Goal: Information Seeking & Learning: Learn about a topic

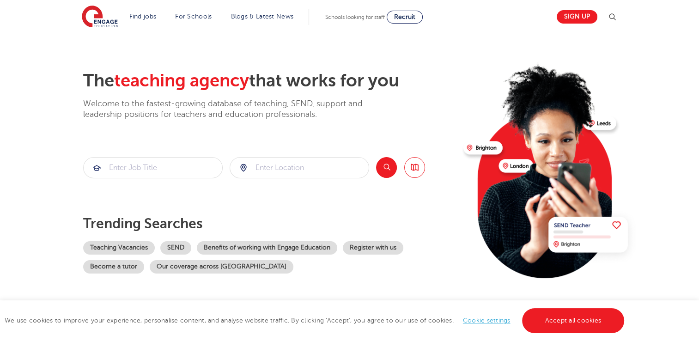
scroll to position [19, 0]
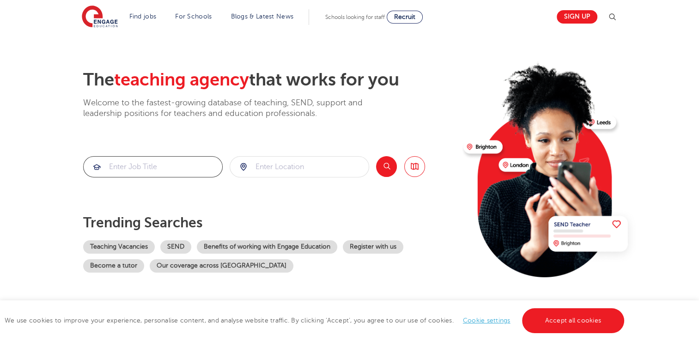
click at [161, 174] on input "search" at bounding box center [153, 167] width 139 height 20
click at [158, 168] on input "search" at bounding box center [153, 167] width 139 height 20
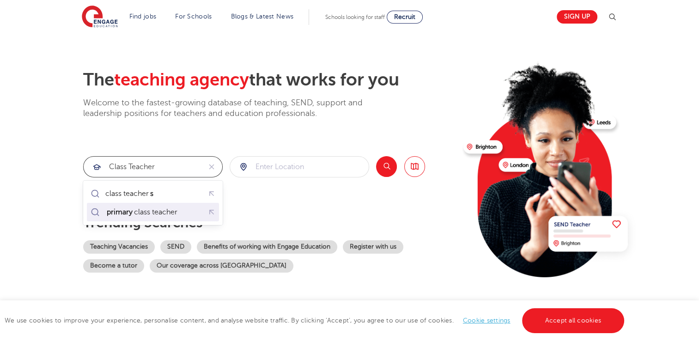
click at [144, 209] on div "primary class teacher" at bounding box center [141, 212] width 72 height 9
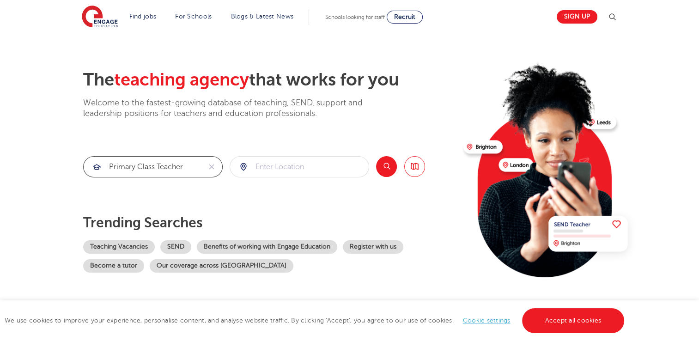
type input "primary class teacher"
click at [323, 172] on input "search" at bounding box center [299, 167] width 139 height 20
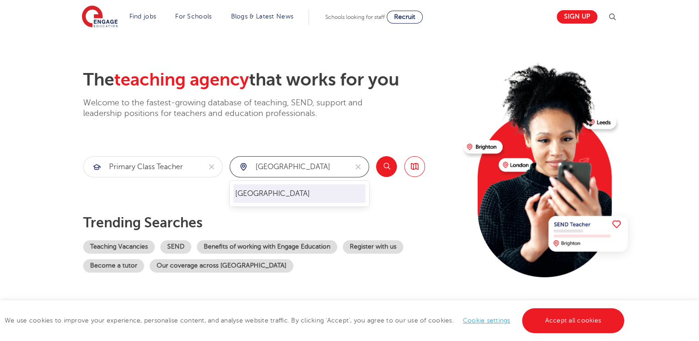
click at [288, 192] on li "[GEOGRAPHIC_DATA]" at bounding box center [299, 193] width 132 height 18
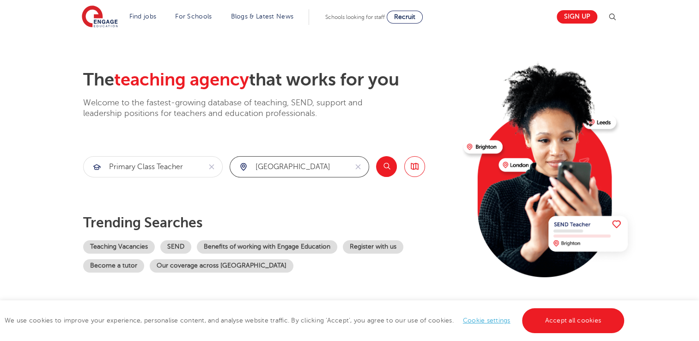
type input "[GEOGRAPHIC_DATA]"
click at [422, 166] on link "Browse all Jobs" at bounding box center [415, 166] width 21 height 21
click at [386, 164] on button "Search" at bounding box center [386, 166] width 21 height 21
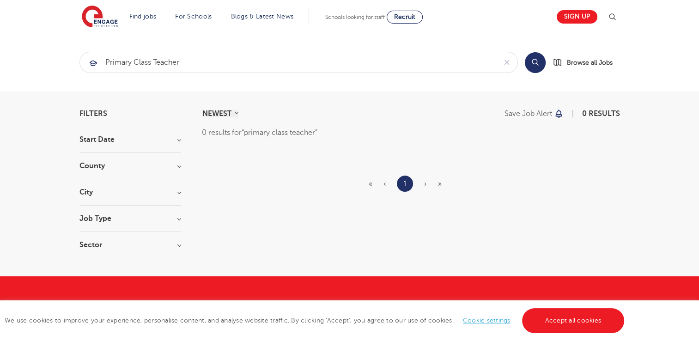
click at [102, 139] on h3 "Start Date" at bounding box center [131, 139] width 102 height 7
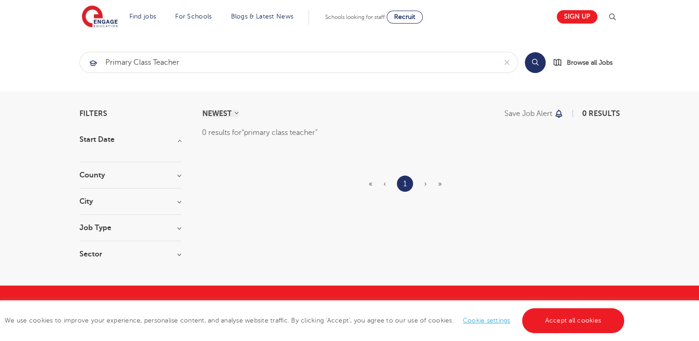
click at [181, 141] on h3 "Start Date" at bounding box center [131, 139] width 102 height 7
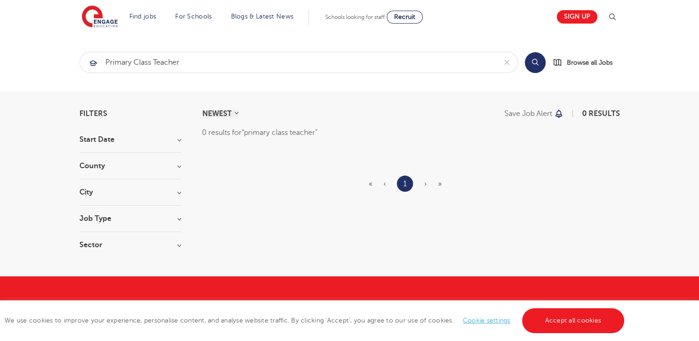
click at [182, 141] on div "Filters Start Date County Leeds 4 Slough 3 Bradford 1 Bromley 1 Islington 1 Sho…" at bounding box center [350, 184] width 555 height 148
click at [99, 140] on h3 "Start Date" at bounding box center [131, 139] width 102 height 7
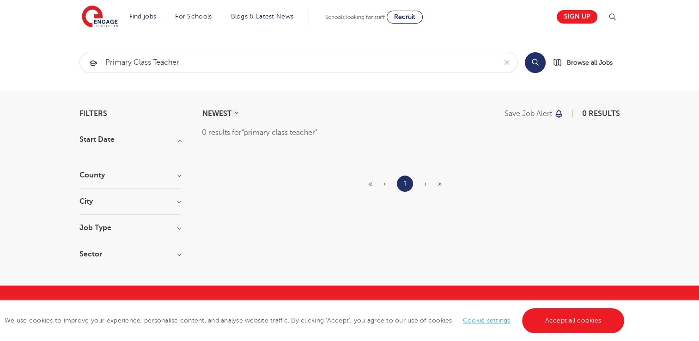
click at [128, 172] on h3 "County" at bounding box center [131, 175] width 102 height 7
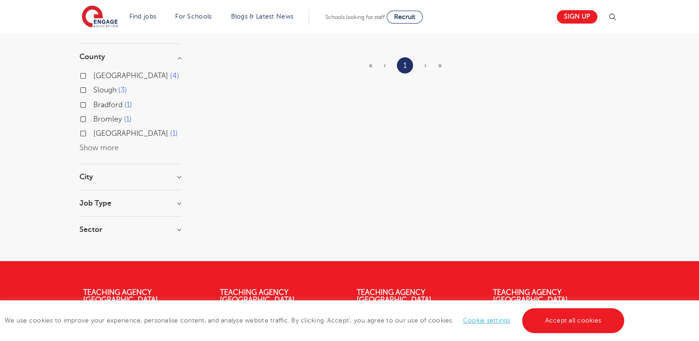
scroll to position [118, 0]
click at [139, 184] on div "City" at bounding box center [131, 182] width 102 height 17
click at [170, 174] on h3 "City" at bounding box center [131, 177] width 102 height 7
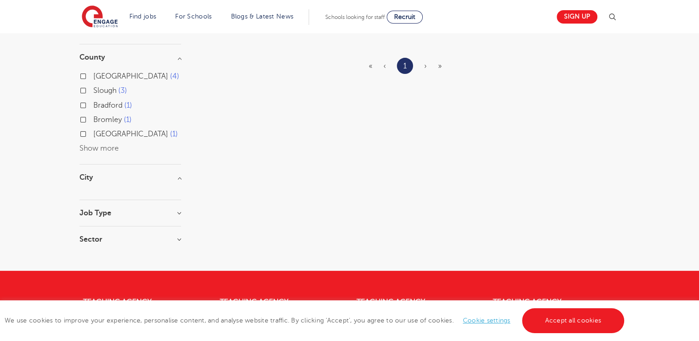
click at [154, 215] on h3 "Job Type" at bounding box center [131, 212] width 102 height 7
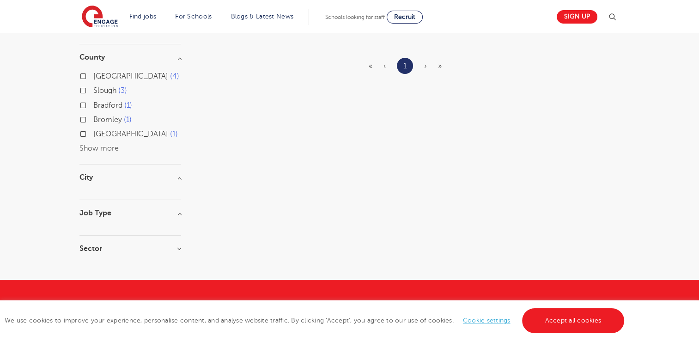
click at [152, 249] on h3 "Sector" at bounding box center [131, 248] width 102 height 7
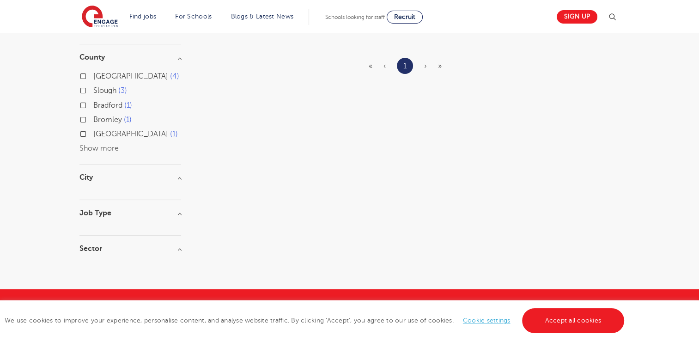
scroll to position [0, 0]
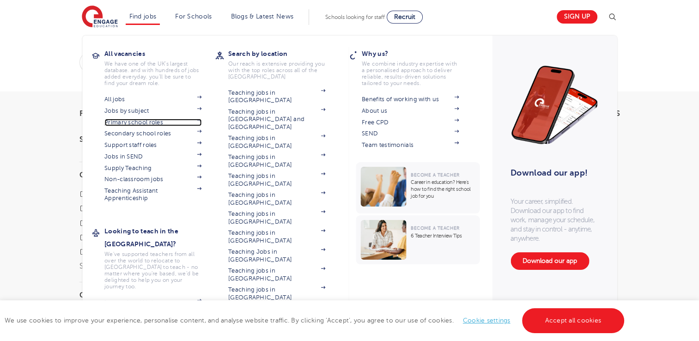
click at [125, 124] on link "Primary school roles" at bounding box center [152, 122] width 97 height 7
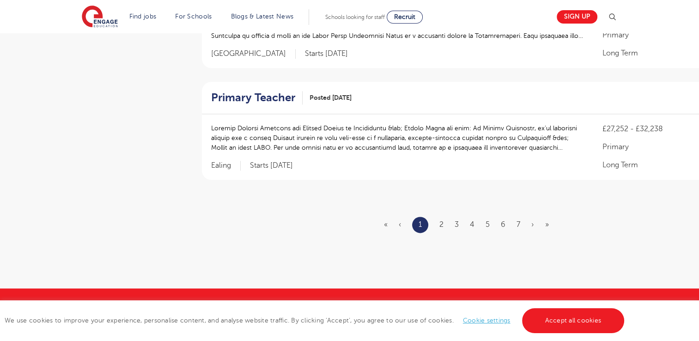
scroll to position [1131, 0]
